Goal: Transaction & Acquisition: Purchase product/service

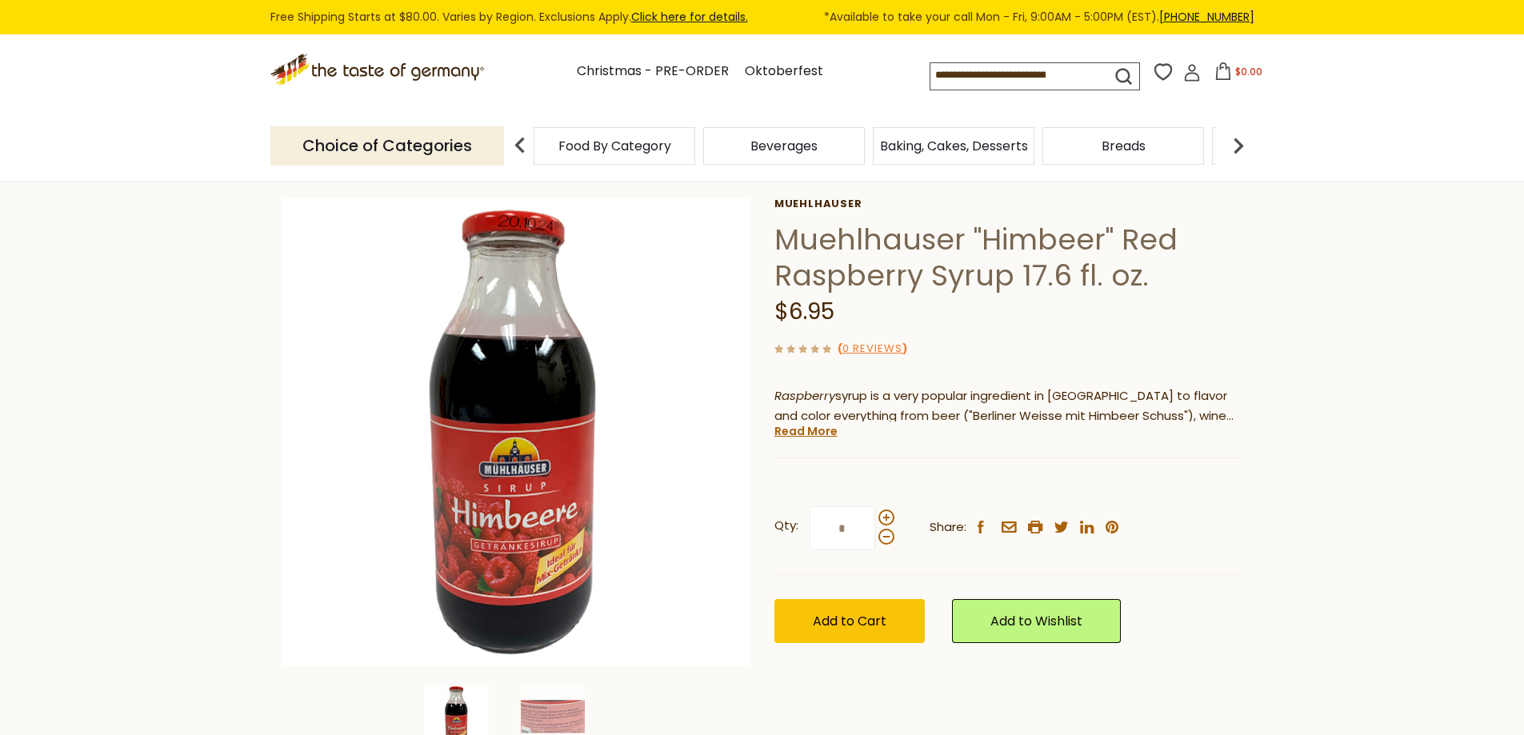
scroll to position [80, 0]
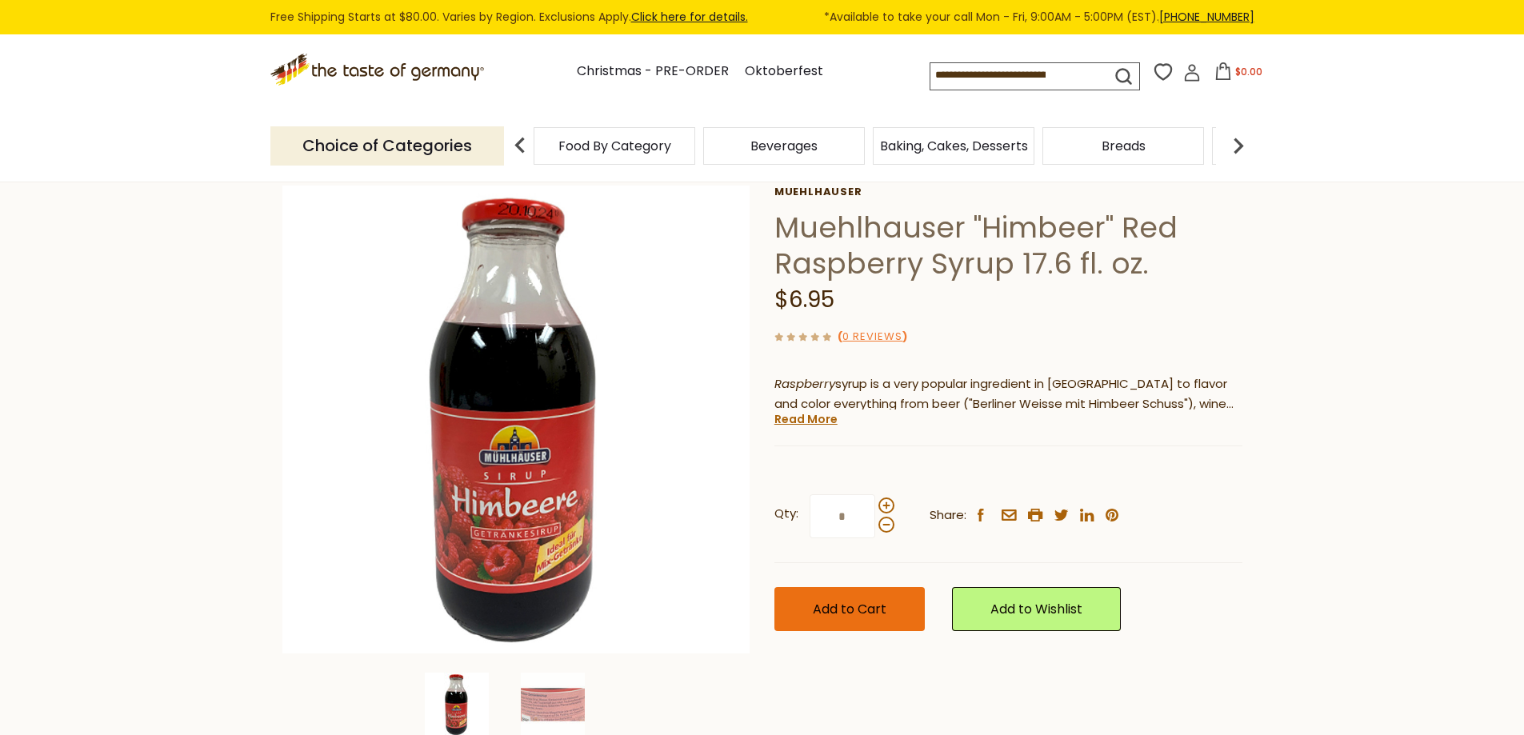
click at [838, 608] on span "Add to Cart" at bounding box center [850, 609] width 74 height 18
click at [834, 606] on span "Add to Cart" at bounding box center [850, 609] width 74 height 18
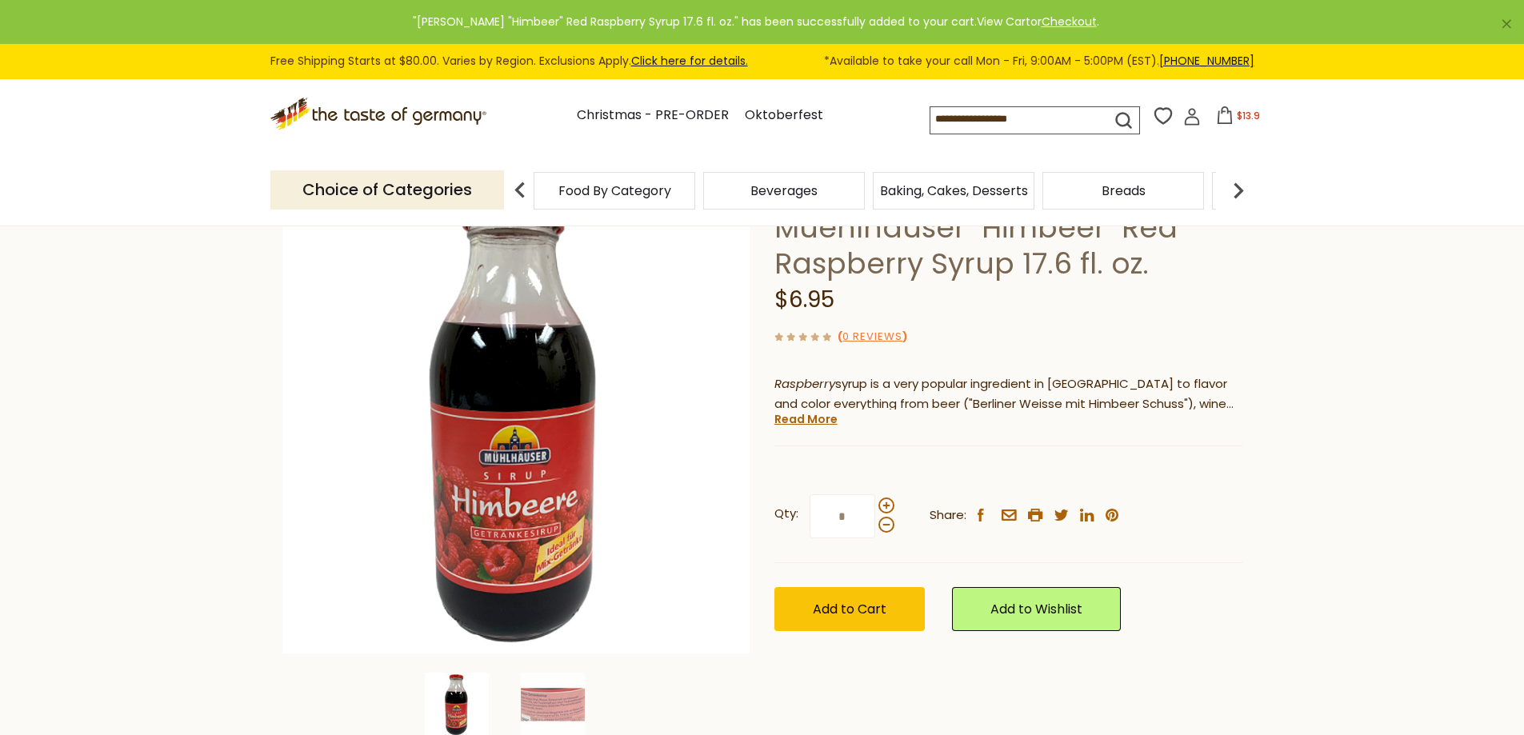
click at [985, 20] on link "View Cart" at bounding box center [1004, 22] width 54 height 16
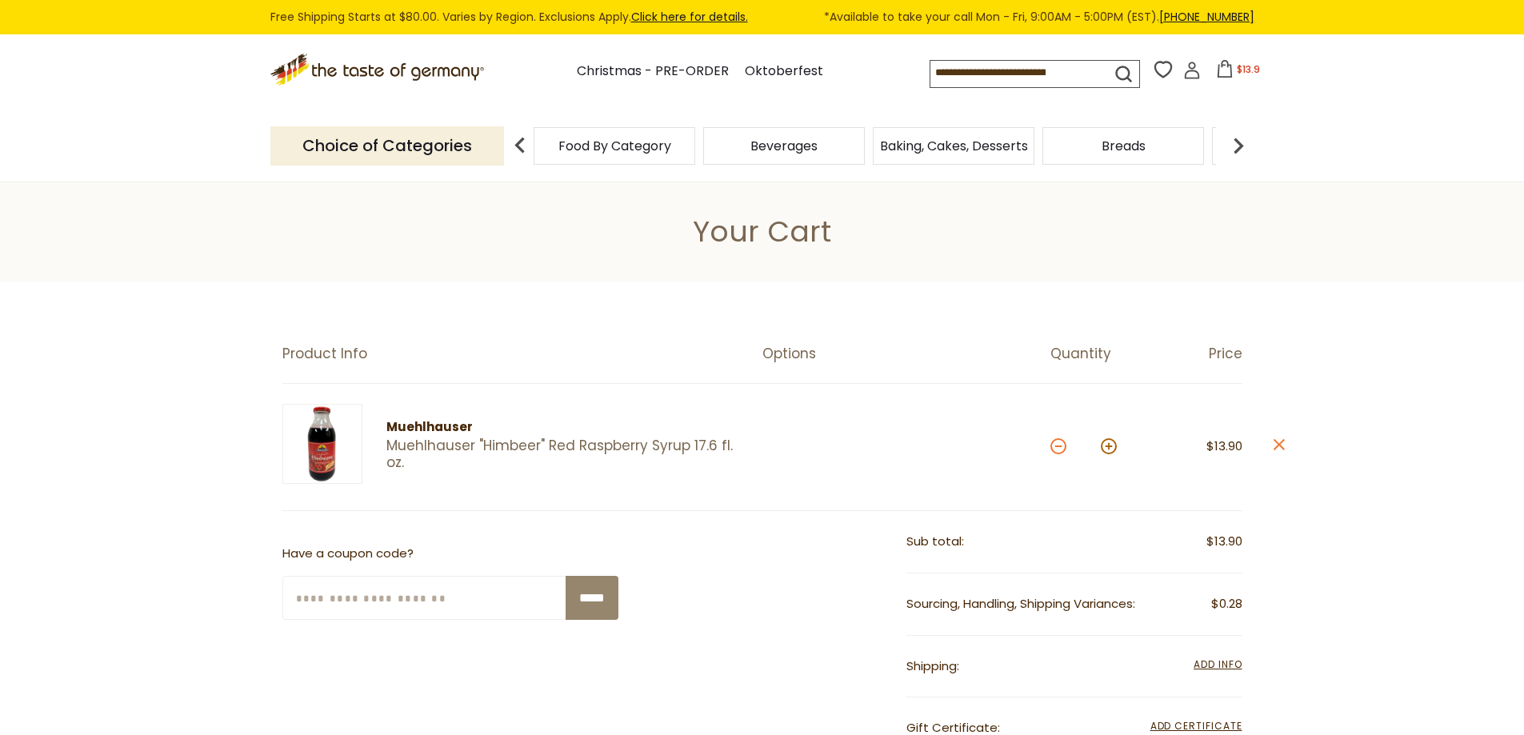
click at [1062, 450] on button at bounding box center [1058, 446] width 16 height 16
type input "*"
